Goal: Find specific page/section: Find specific page/section

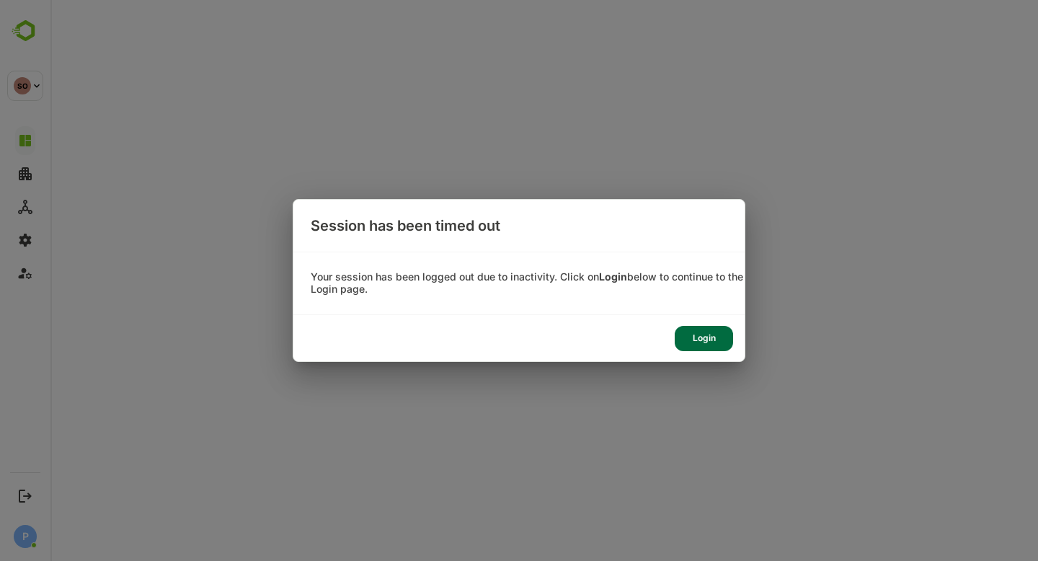
click at [716, 341] on div "Login" at bounding box center [704, 338] width 58 height 25
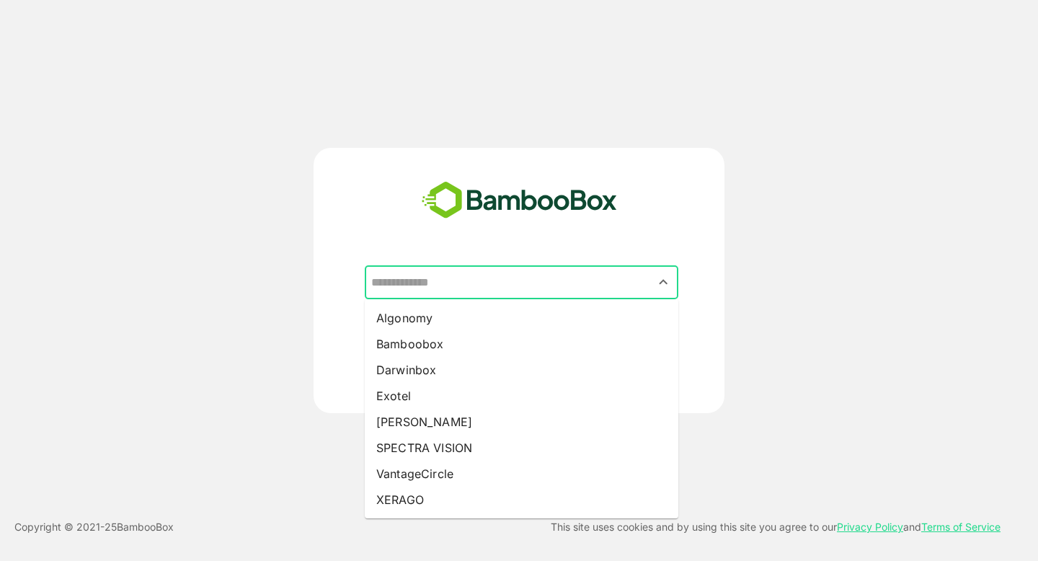
click at [473, 282] on input "text" at bounding box center [522, 282] width 308 height 27
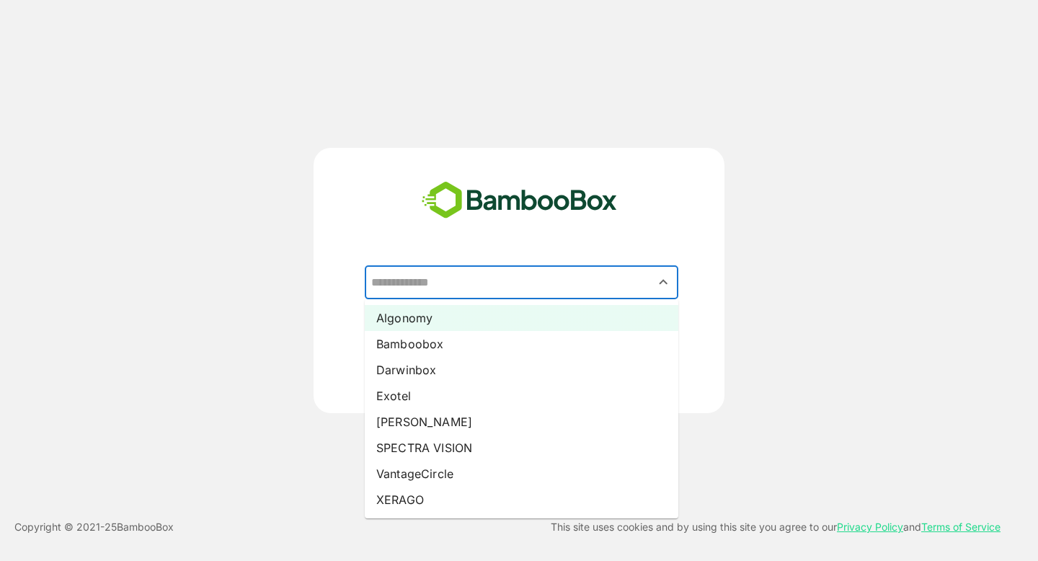
click at [456, 322] on li "Algonomy" at bounding box center [522, 318] width 314 height 26
type input "********"
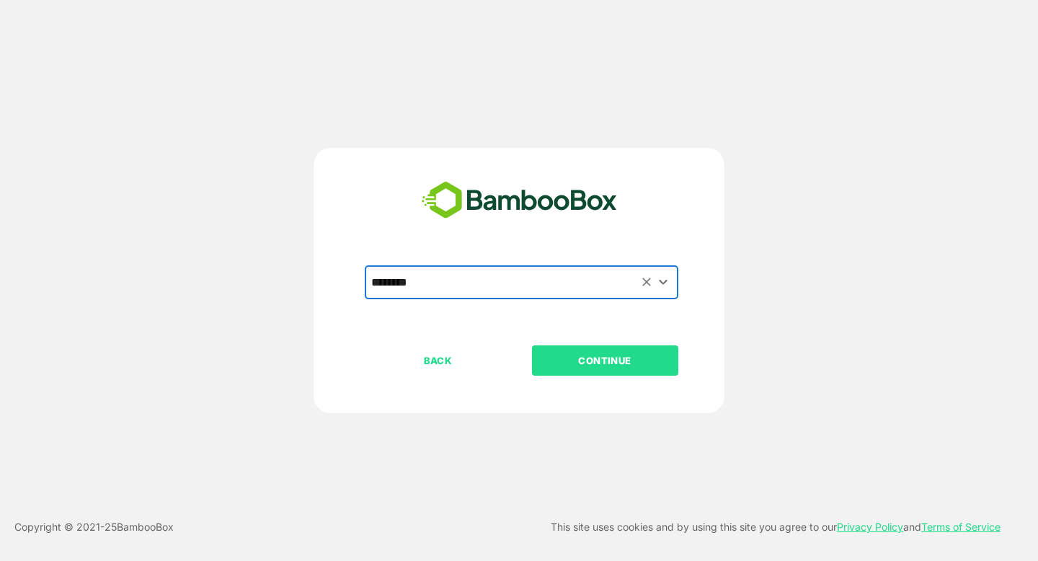
click at [597, 366] on p "CONTINUE" at bounding box center [605, 361] width 144 height 16
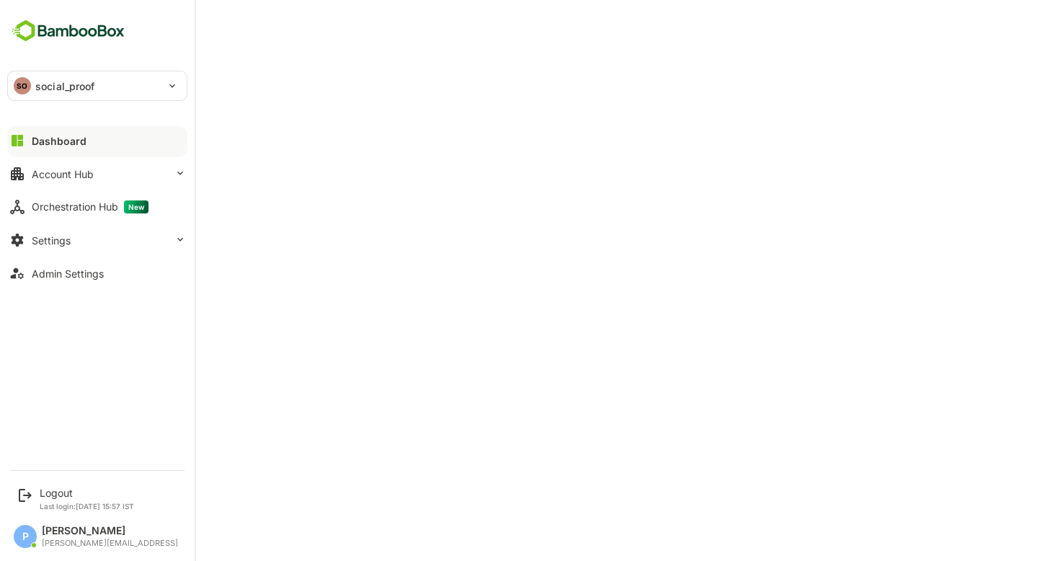
click at [94, 84] on p "social_proof" at bounding box center [65, 86] width 60 height 15
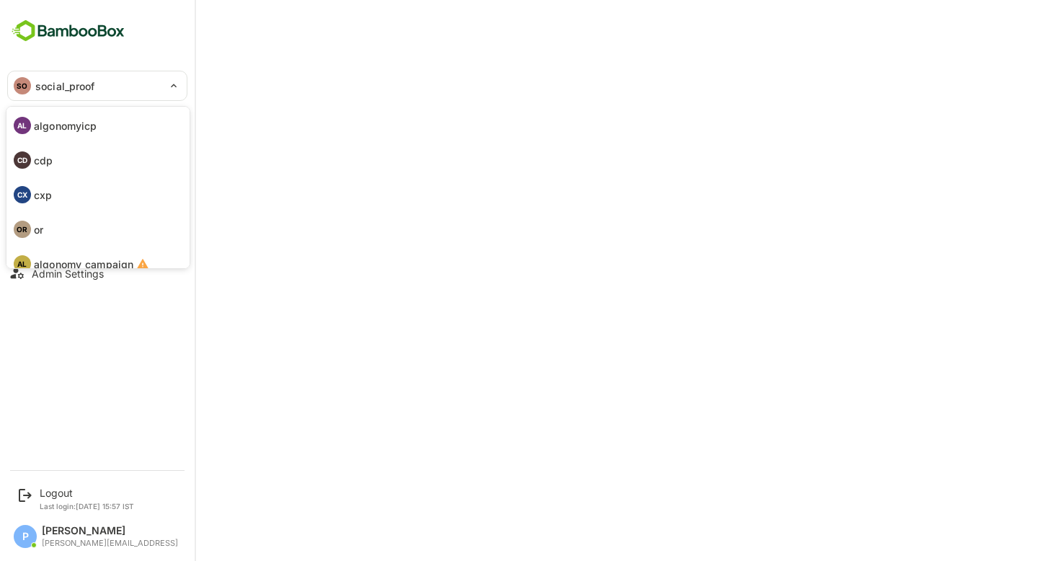
click at [77, 125] on p "algonomyicp" at bounding box center [65, 125] width 63 height 15
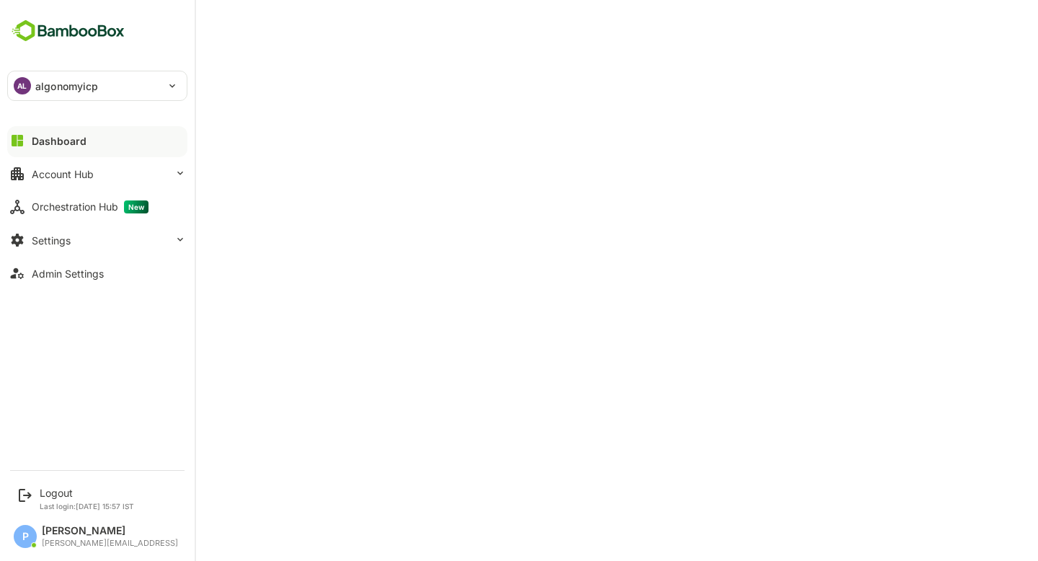
click at [115, 89] on div "AL algonomyicp" at bounding box center [89, 85] width 162 height 29
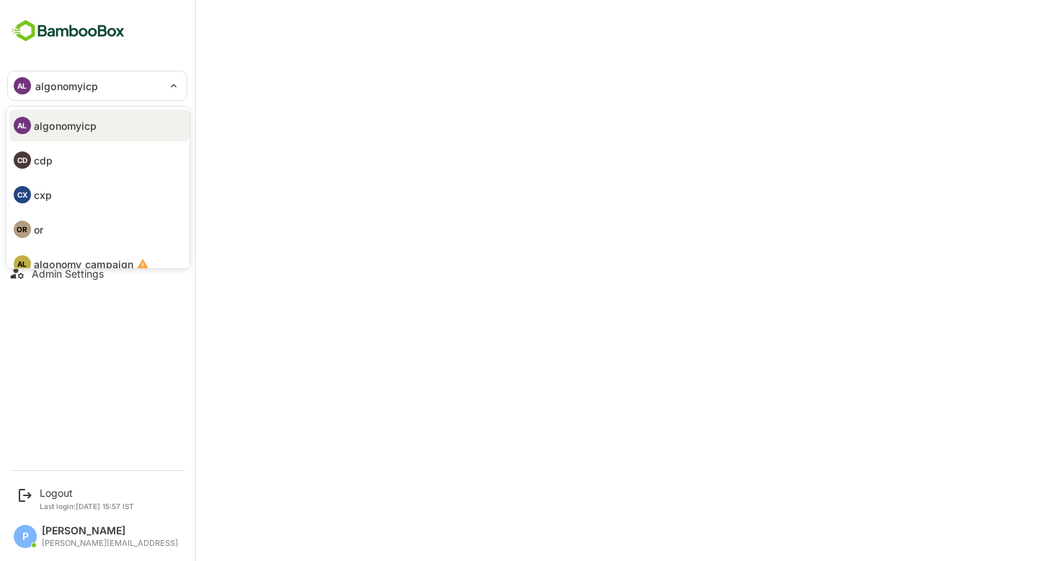
scroll to position [84, 0]
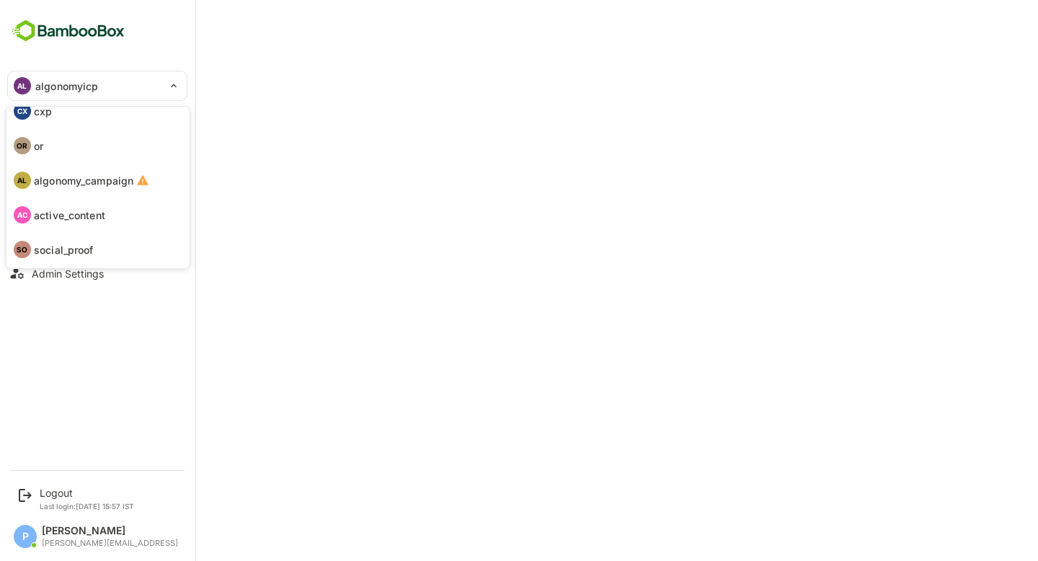
click at [96, 220] on p "active_content" at bounding box center [69, 215] width 71 height 15
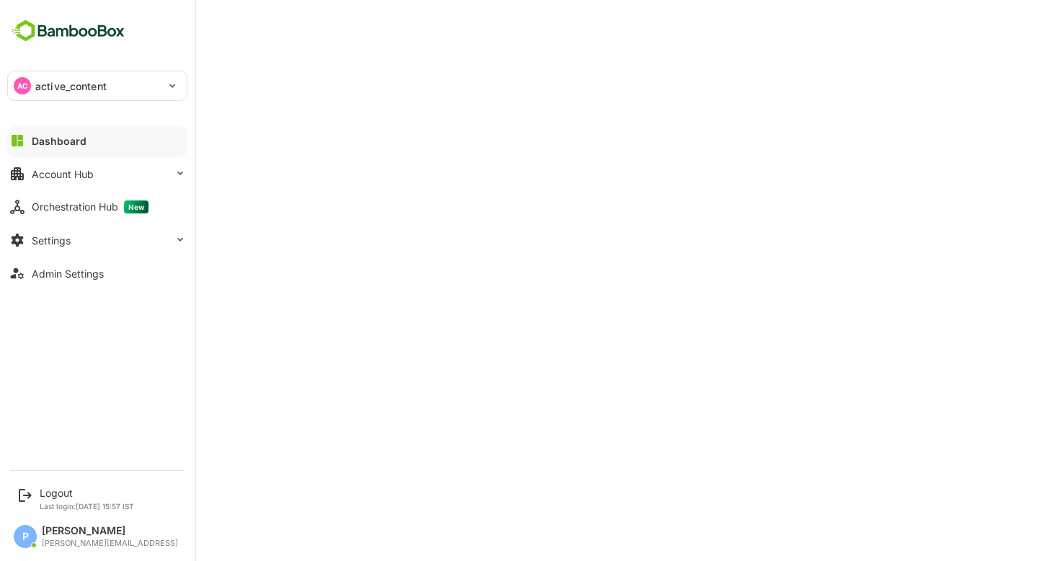
click at [92, 91] on p "active_content" at bounding box center [70, 86] width 71 height 15
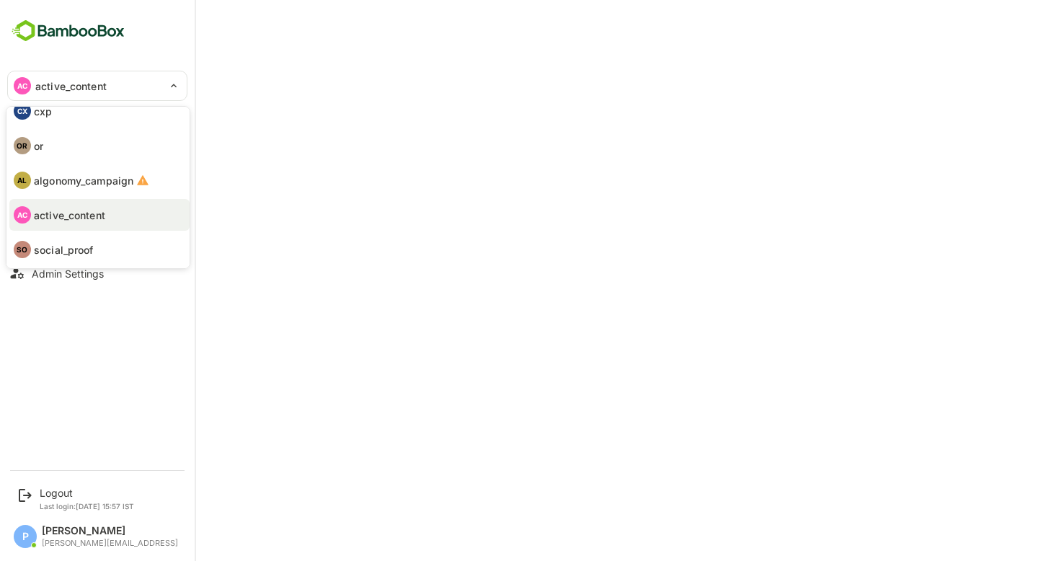
click at [94, 116] on li "CX cxp" at bounding box center [99, 111] width 180 height 32
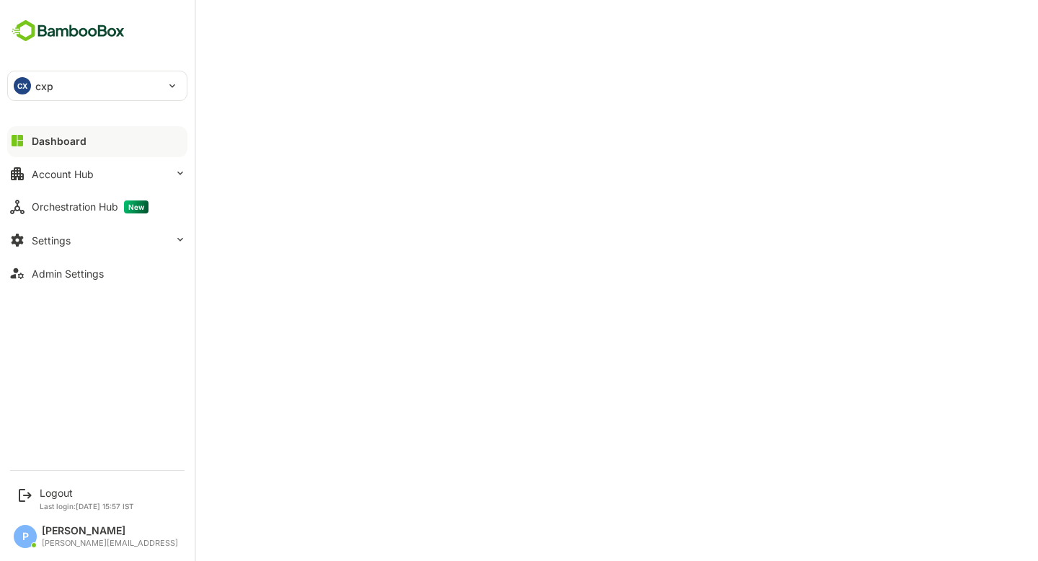
click at [99, 98] on div "CX cxp" at bounding box center [89, 85] width 162 height 29
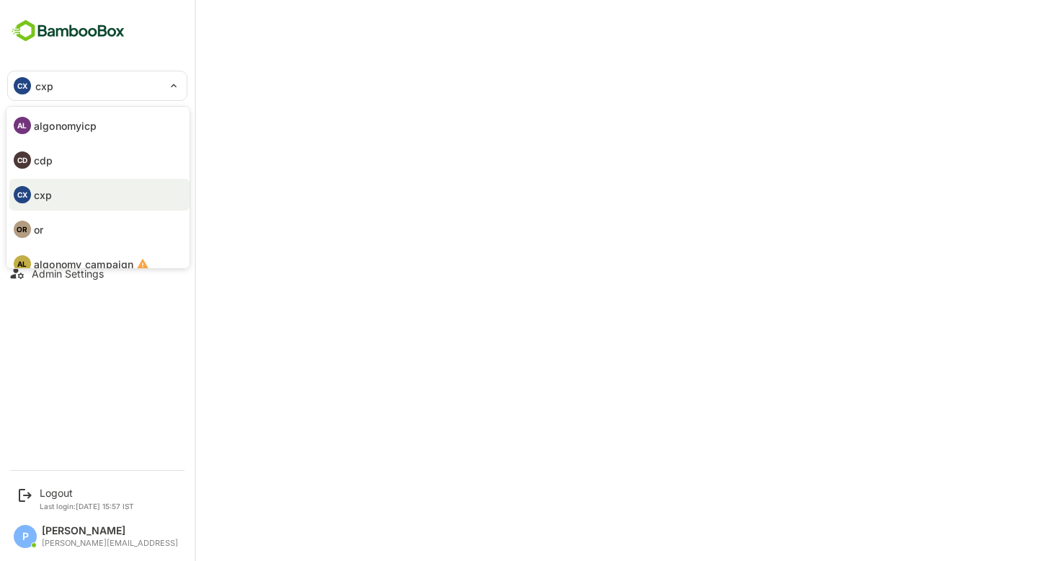
click at [105, 231] on li "OR or" at bounding box center [99, 229] width 180 height 32
